Goal: Transaction & Acquisition: Purchase product/service

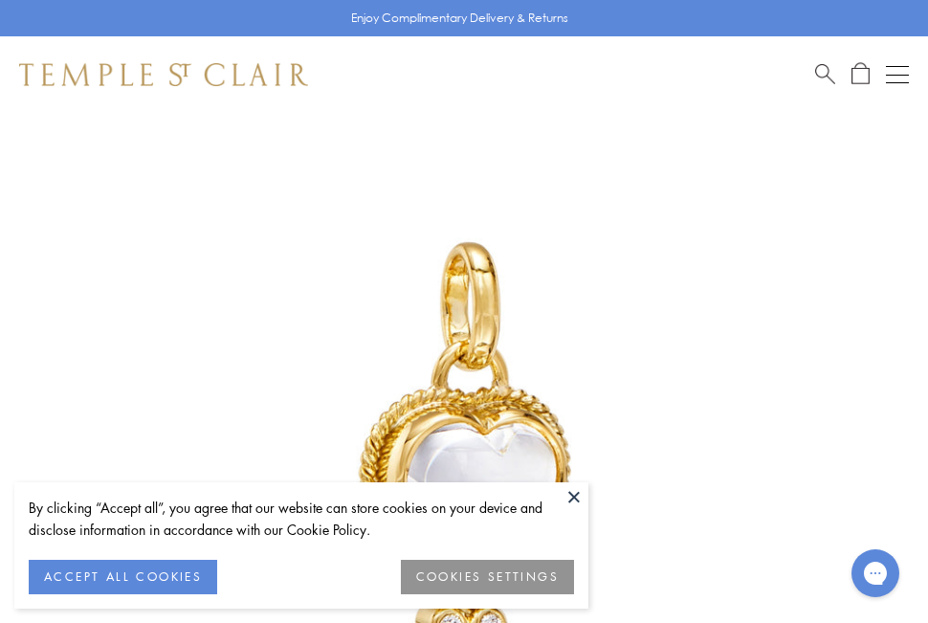
scroll to position [591, 0]
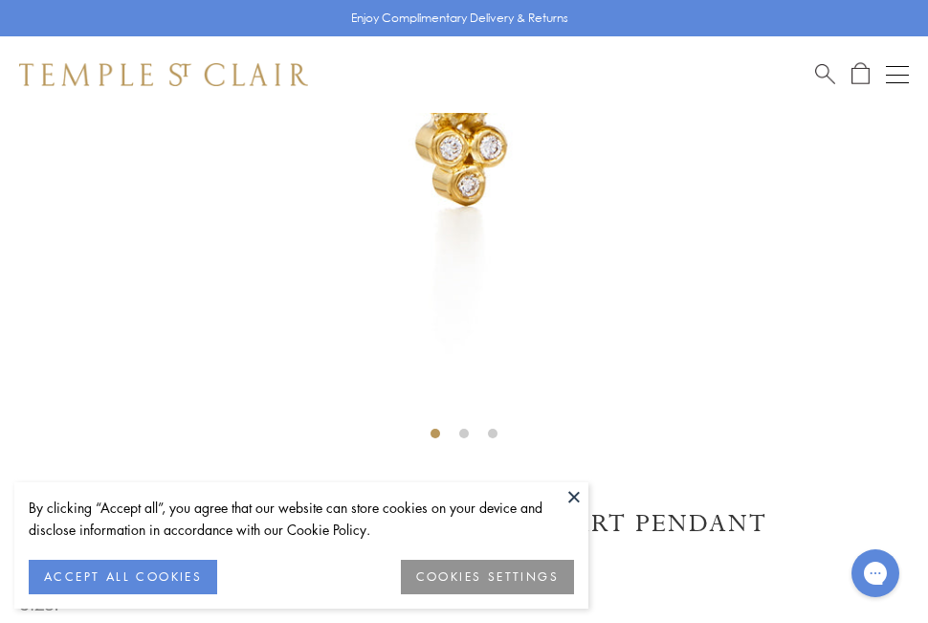
click at [182, 567] on button "ACCEPT ALL COOKIES" at bounding box center [123, 576] width 188 height 34
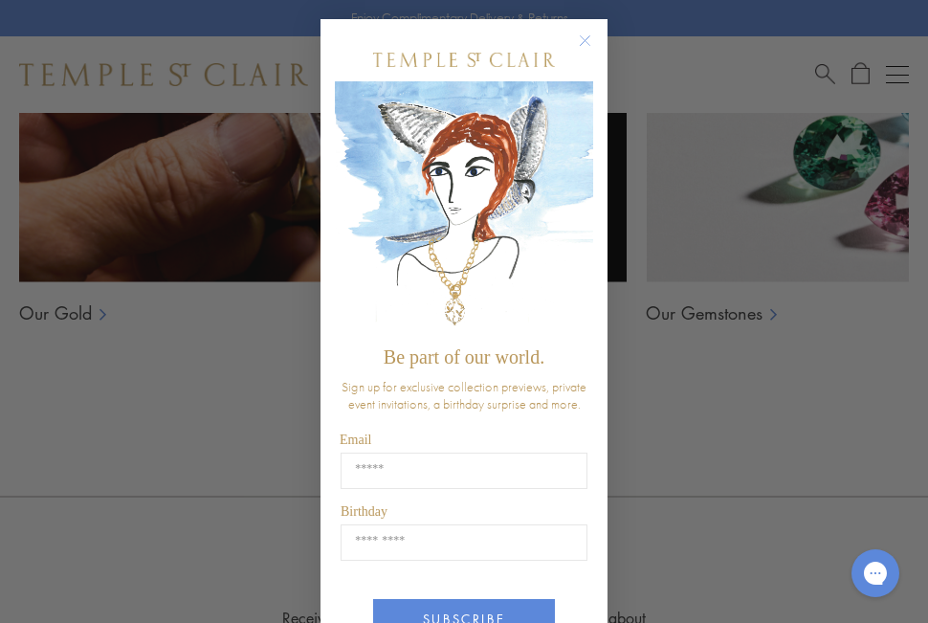
scroll to position [2982, 0]
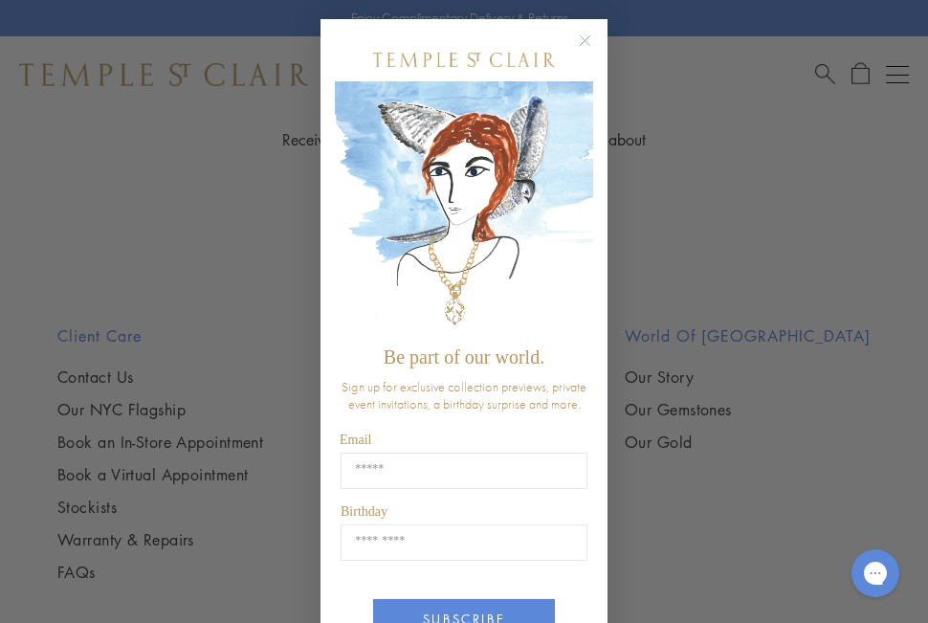
click at [589, 38] on button "Close dialog" at bounding box center [594, 50] width 24 height 24
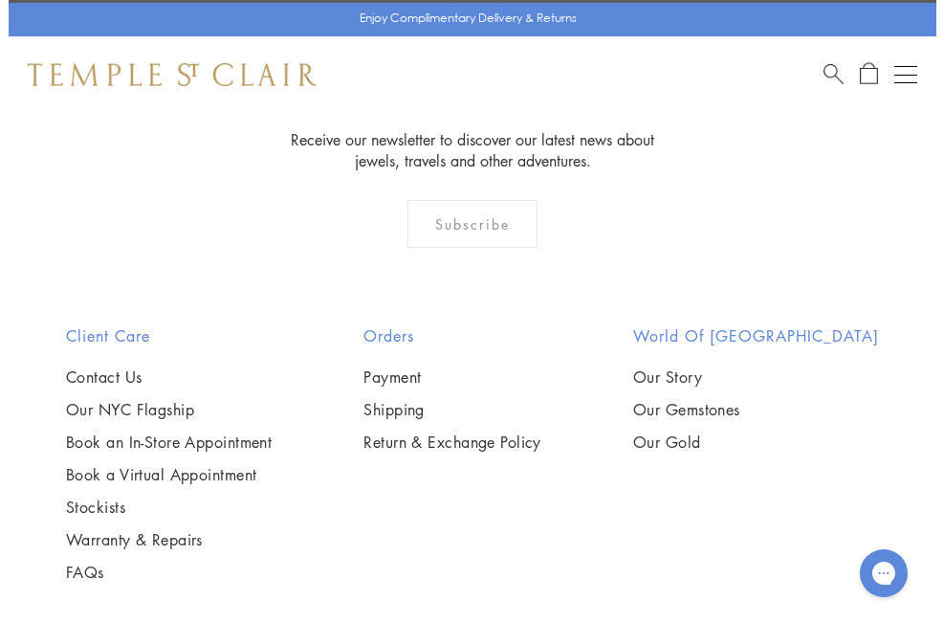
scroll to position [3030, 0]
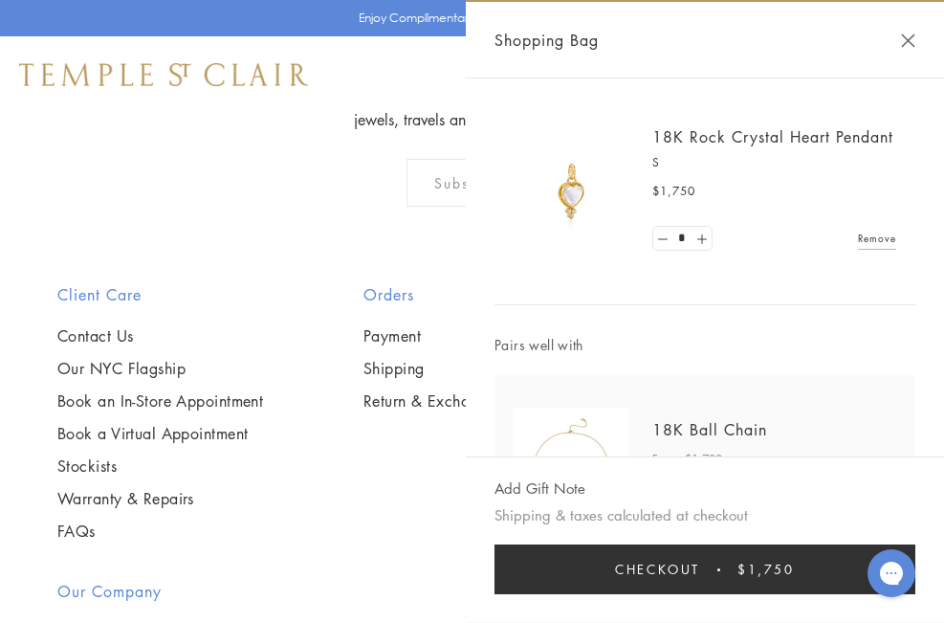
click at [657, 575] on span "Checkout" at bounding box center [657, 568] width 85 height 21
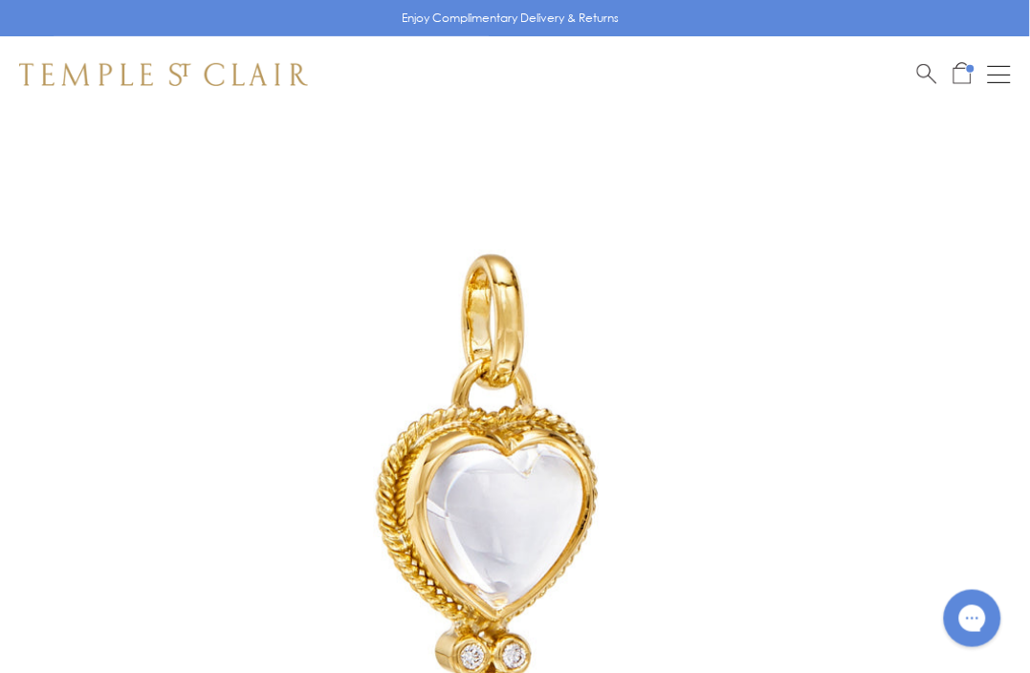
click at [964, 72] on span "Open Shopping Bag" at bounding box center [962, 73] width 18 height 22
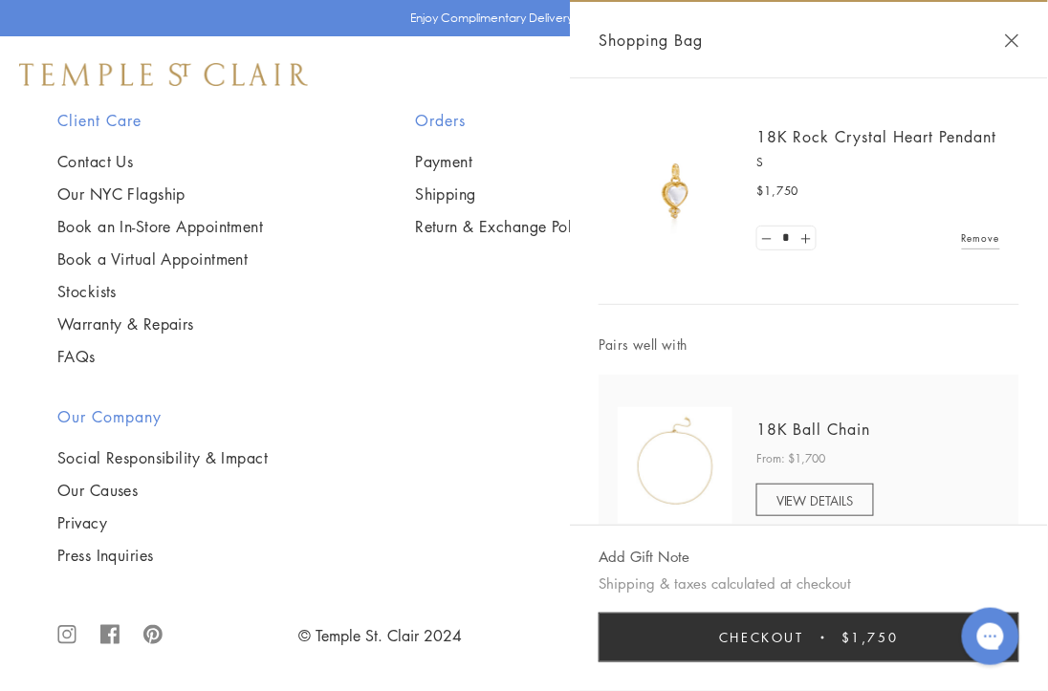
scroll to position [59, 0]
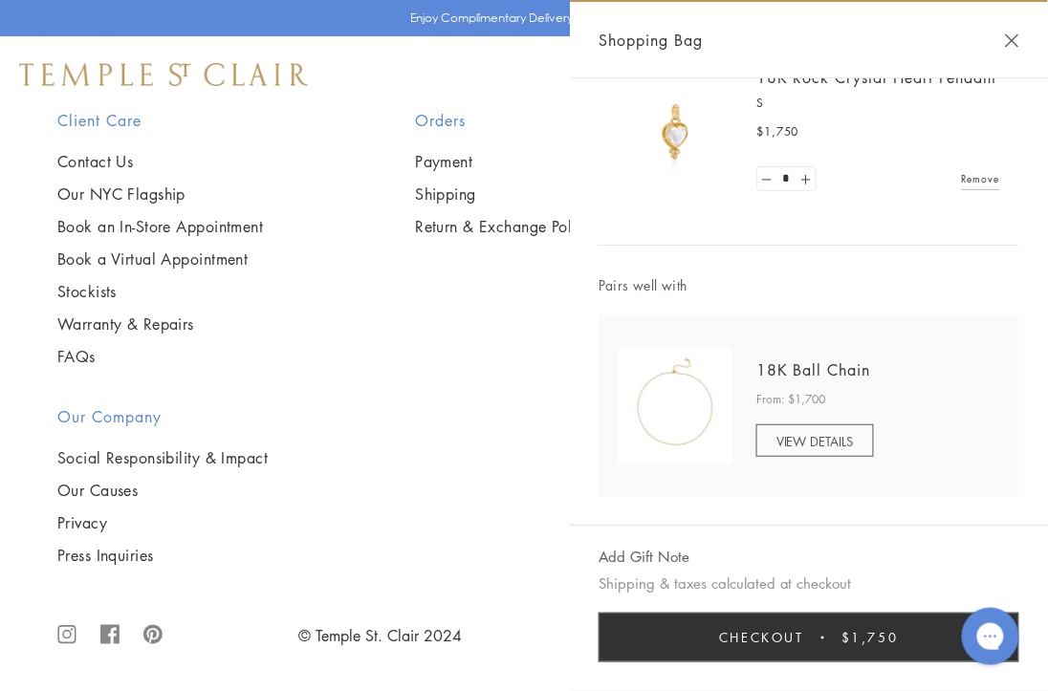
click at [810, 379] on h2 "18K Ball Chain" at bounding box center [878, 370] width 244 height 21
click at [819, 360] on link "18K Ball Chain" at bounding box center [813, 370] width 115 height 21
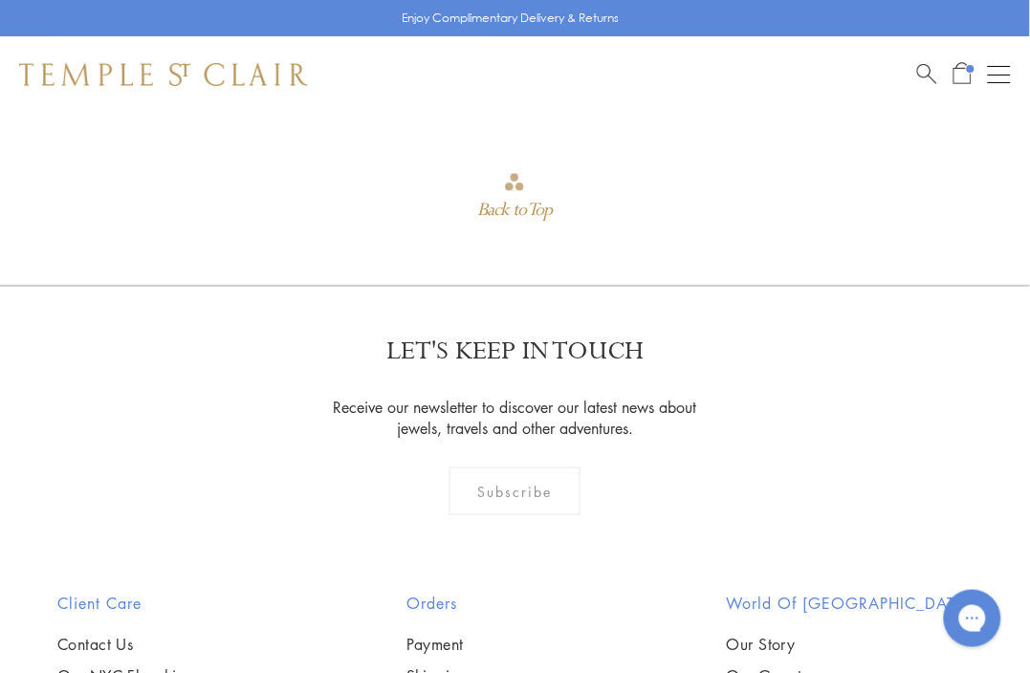
scroll to position [3194, 0]
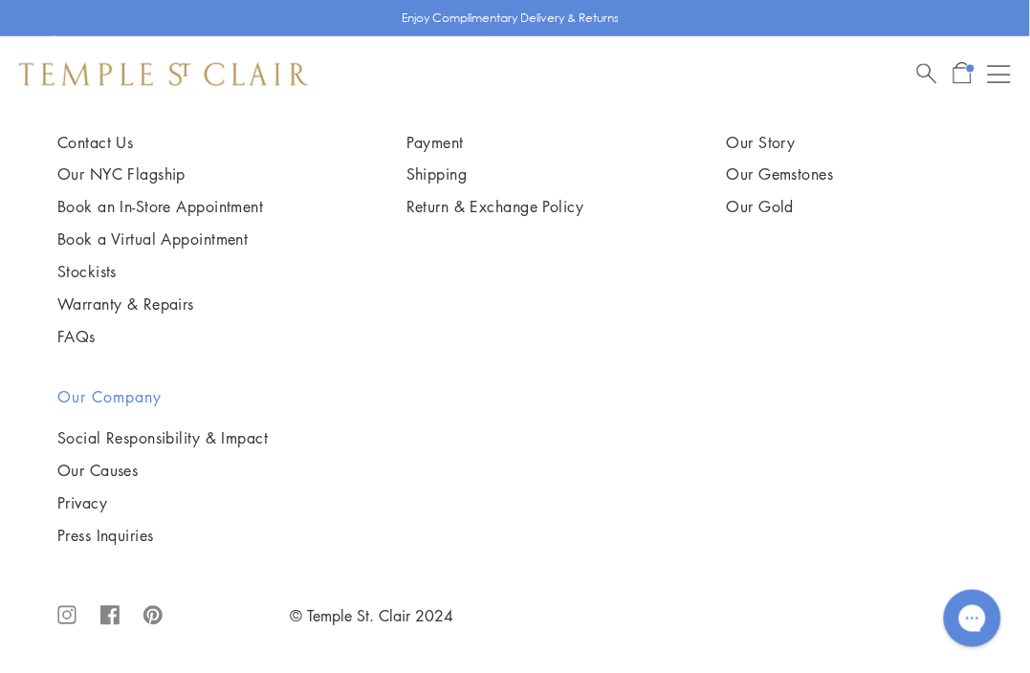
click at [956, 80] on span "Open Shopping Bag" at bounding box center [962, 73] width 18 height 22
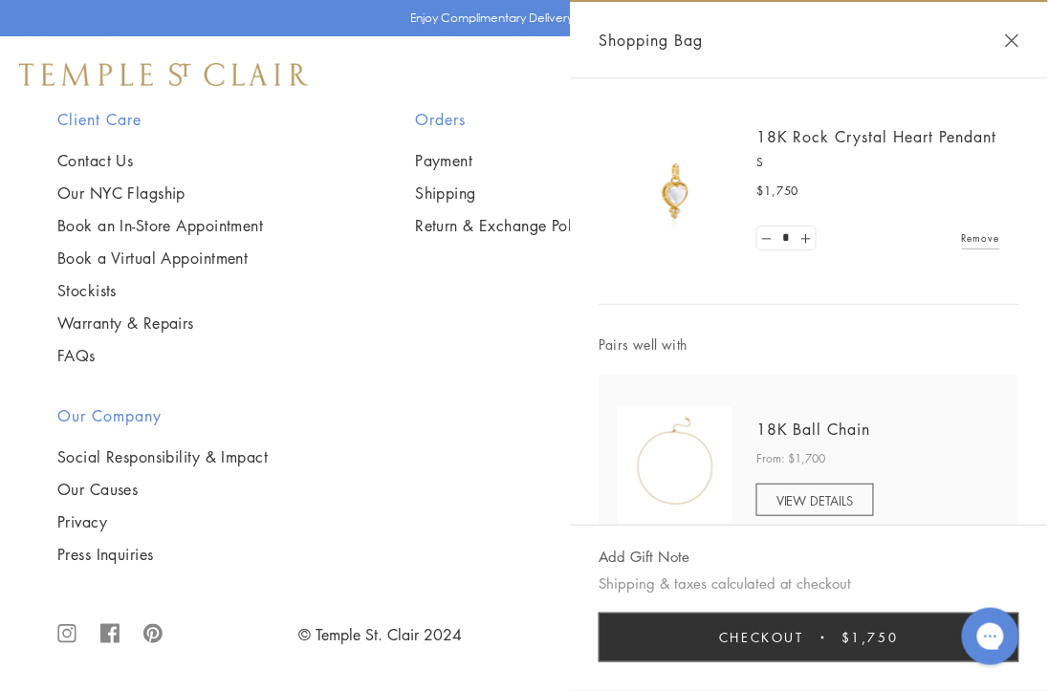
scroll to position [59, 0]
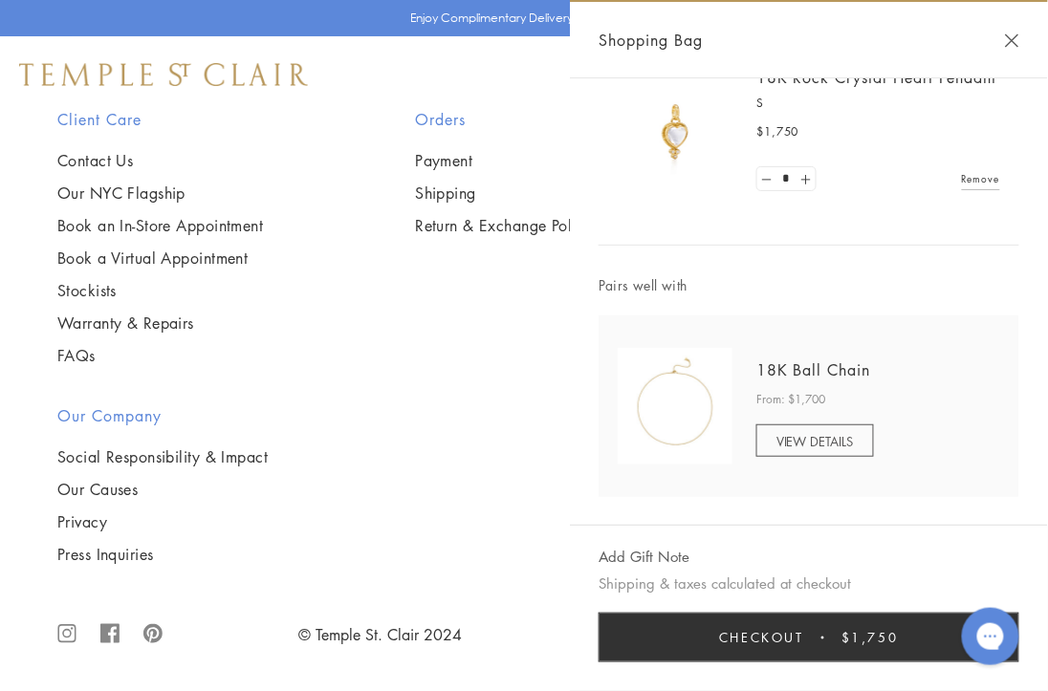
click at [973, 168] on link "Remove" at bounding box center [981, 178] width 38 height 21
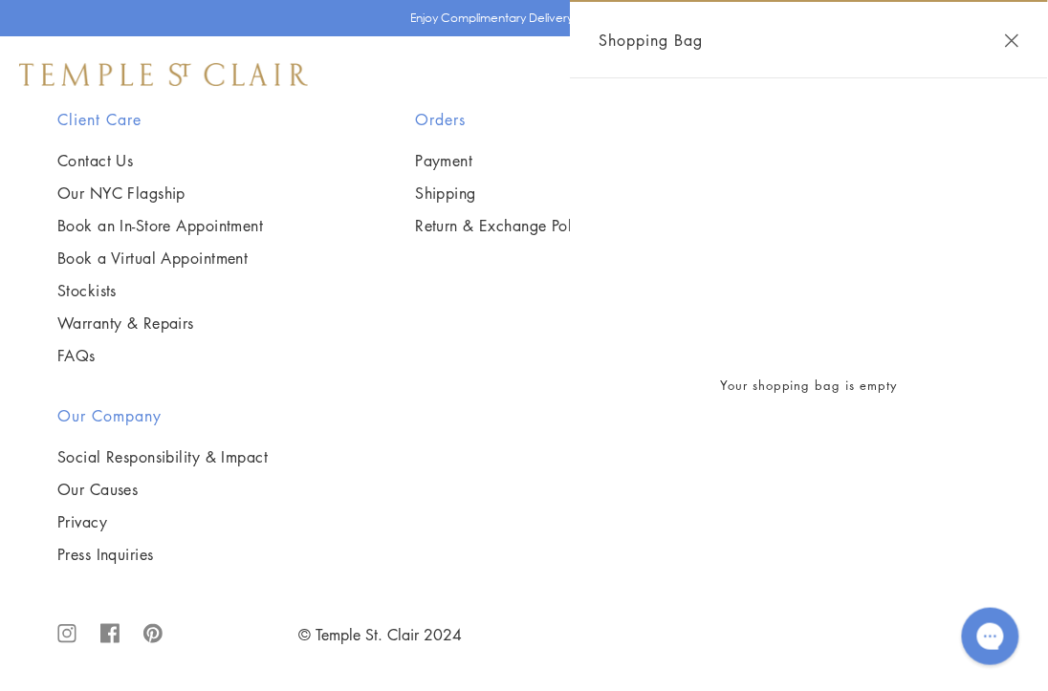
click at [462, 98] on div "Shop Shop Categories Amulets Pendants & Charms Lockets Chains & Leather Cords E…" at bounding box center [524, 74] width 1048 height 76
click at [1019, 41] on div "Shopping Bag" at bounding box center [809, 40] width 478 height 76
click at [1018, 35] on button "Close Shopping Bag" at bounding box center [1012, 40] width 14 height 14
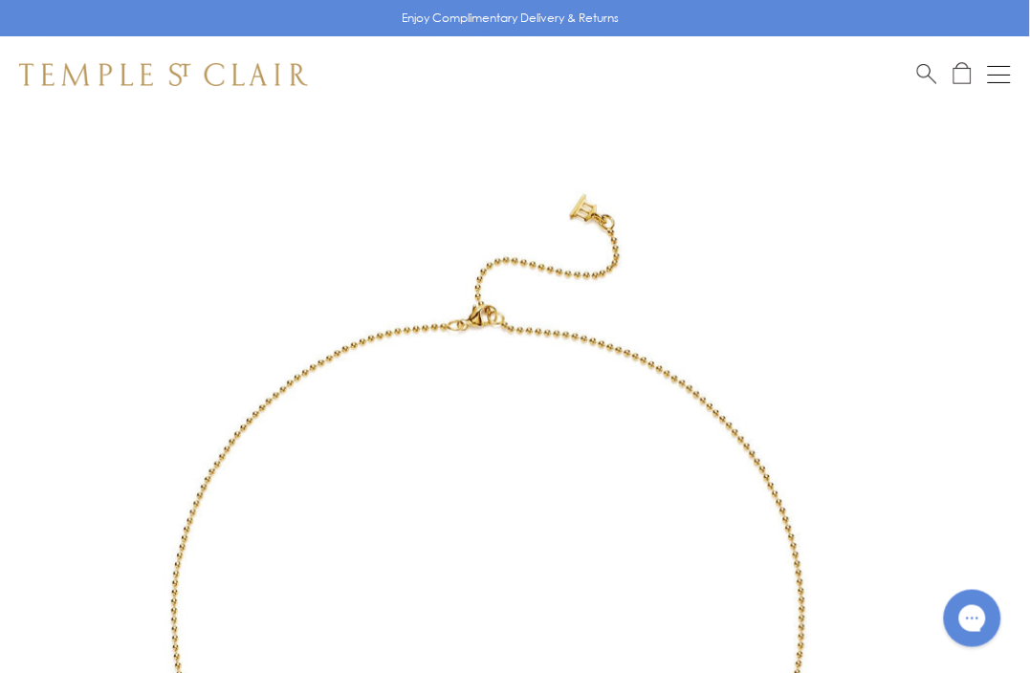
click at [177, 74] on img at bounding box center [163, 74] width 289 height 23
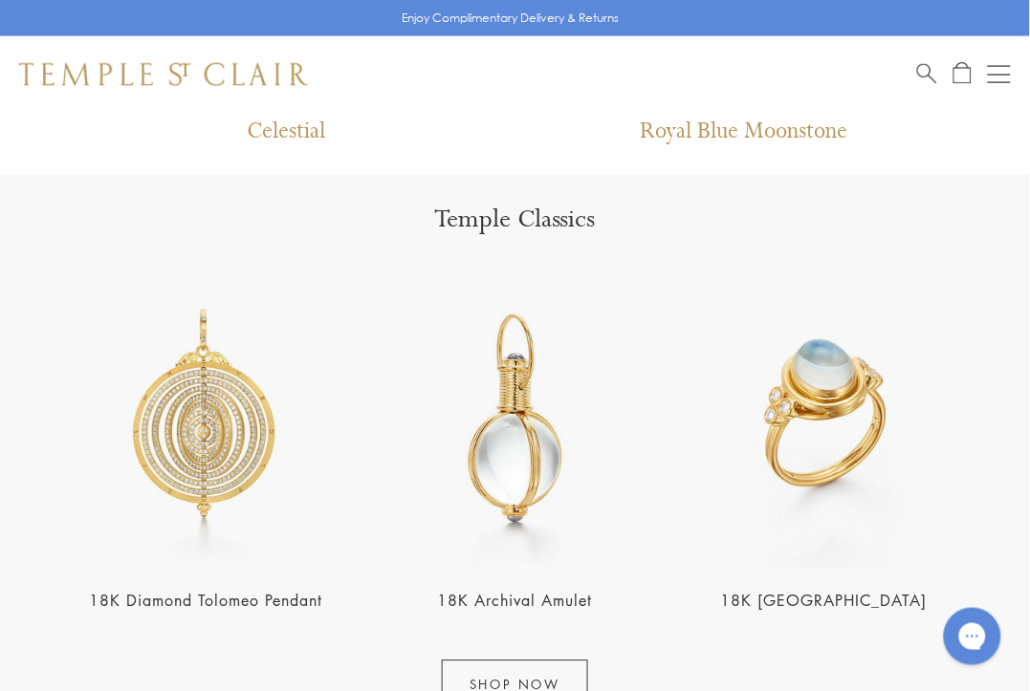
scroll to position [2125, 0]
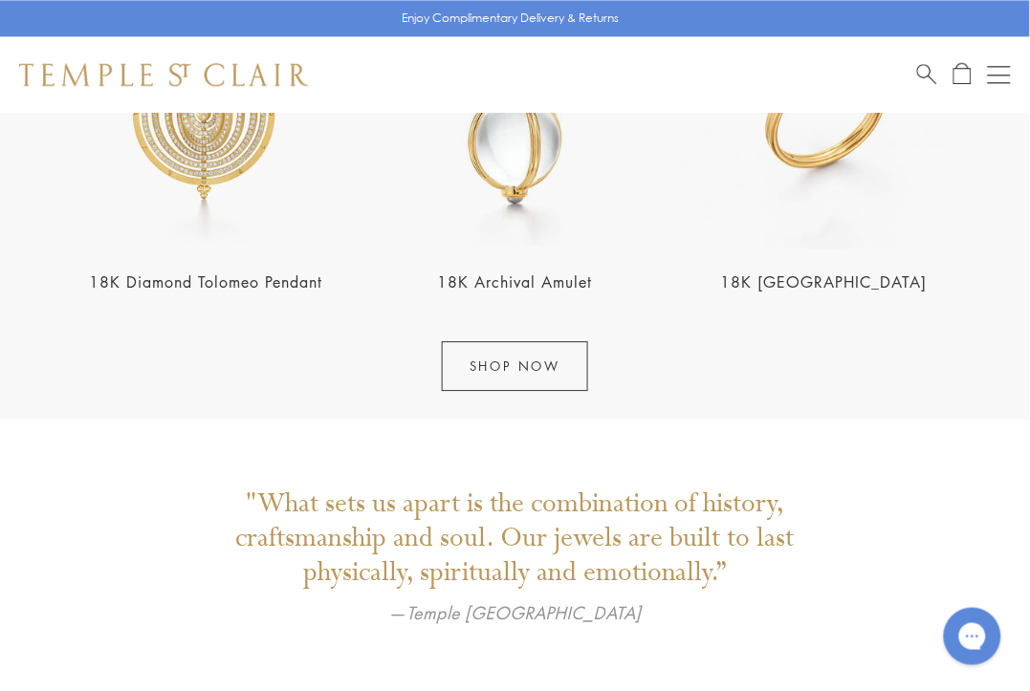
click at [788, 159] on img at bounding box center [823, 99] width 297 height 297
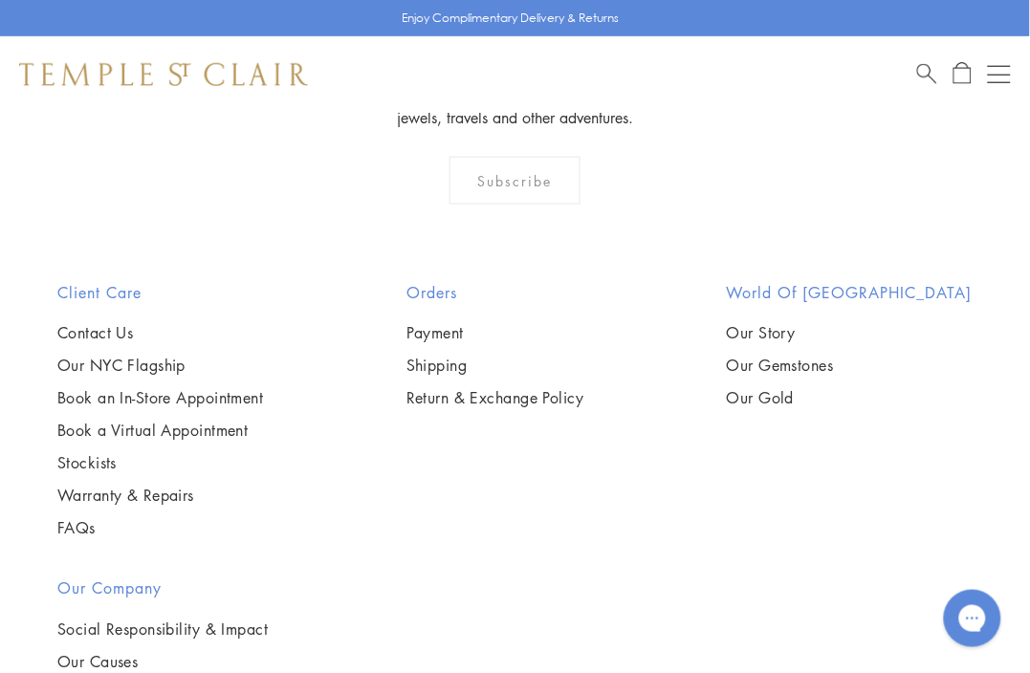
scroll to position [3087, 0]
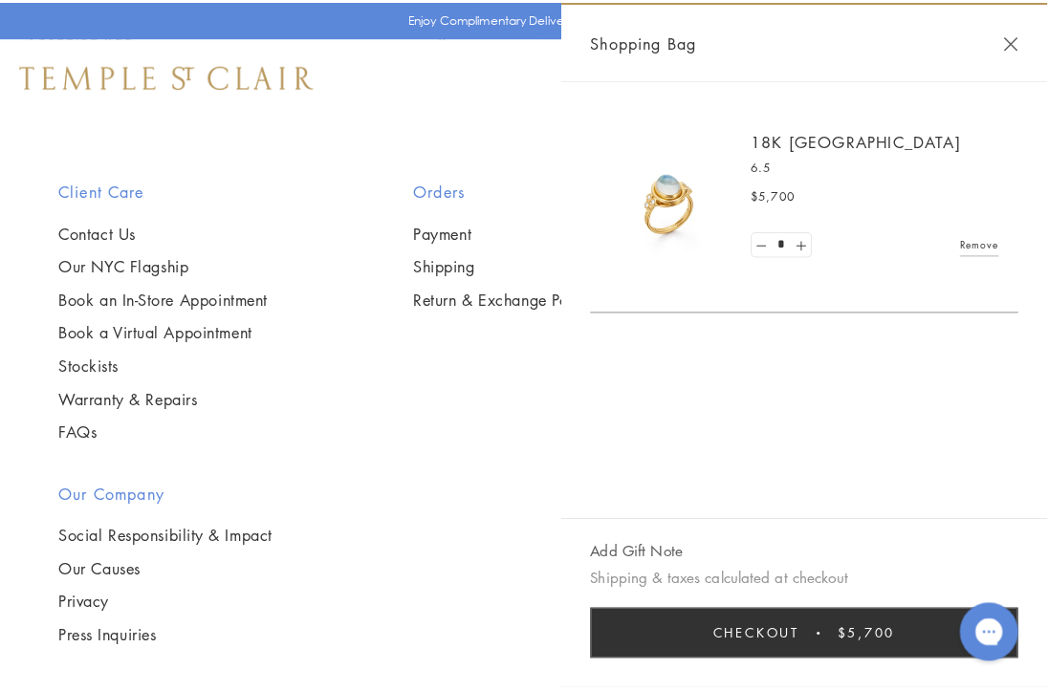
scroll to position [3141, 0]
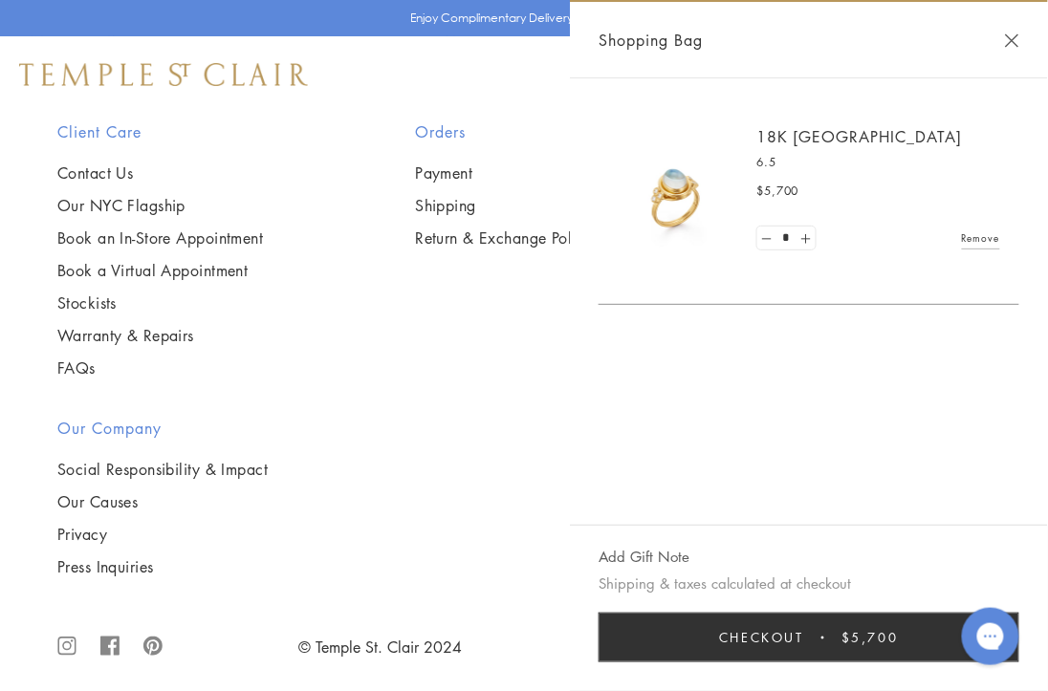
click at [795, 636] on span "Checkout" at bounding box center [761, 637] width 85 height 21
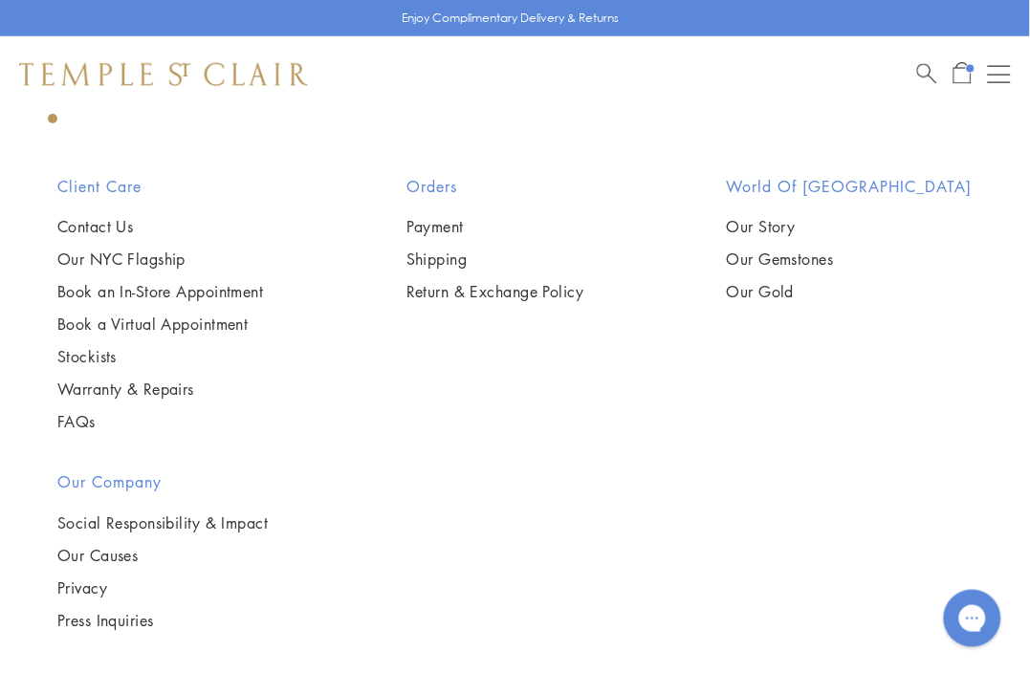
scroll to position [2874, 0]
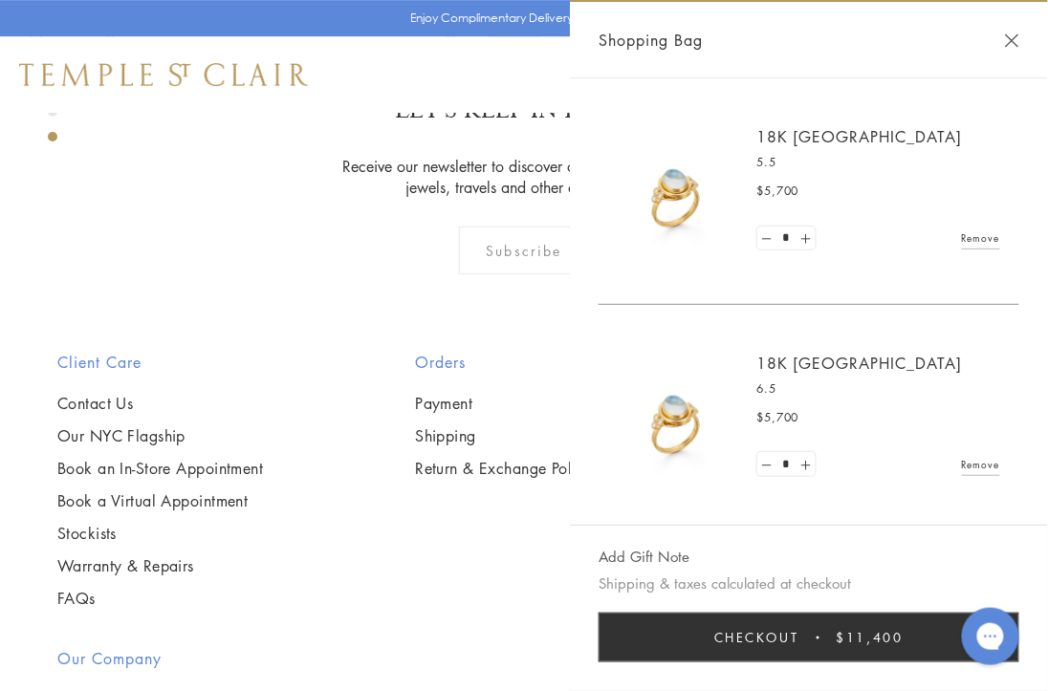
scroll to position [5, 0]
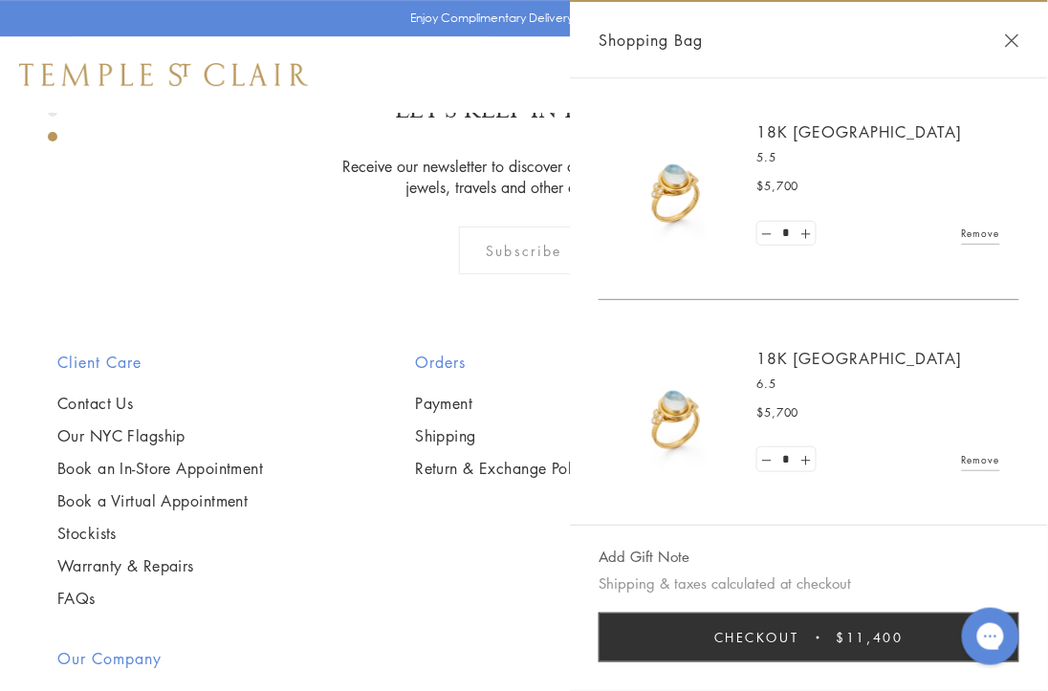
click at [847, 632] on span "$11,400" at bounding box center [870, 637] width 67 height 21
